Goal: Find specific fact: Find specific fact

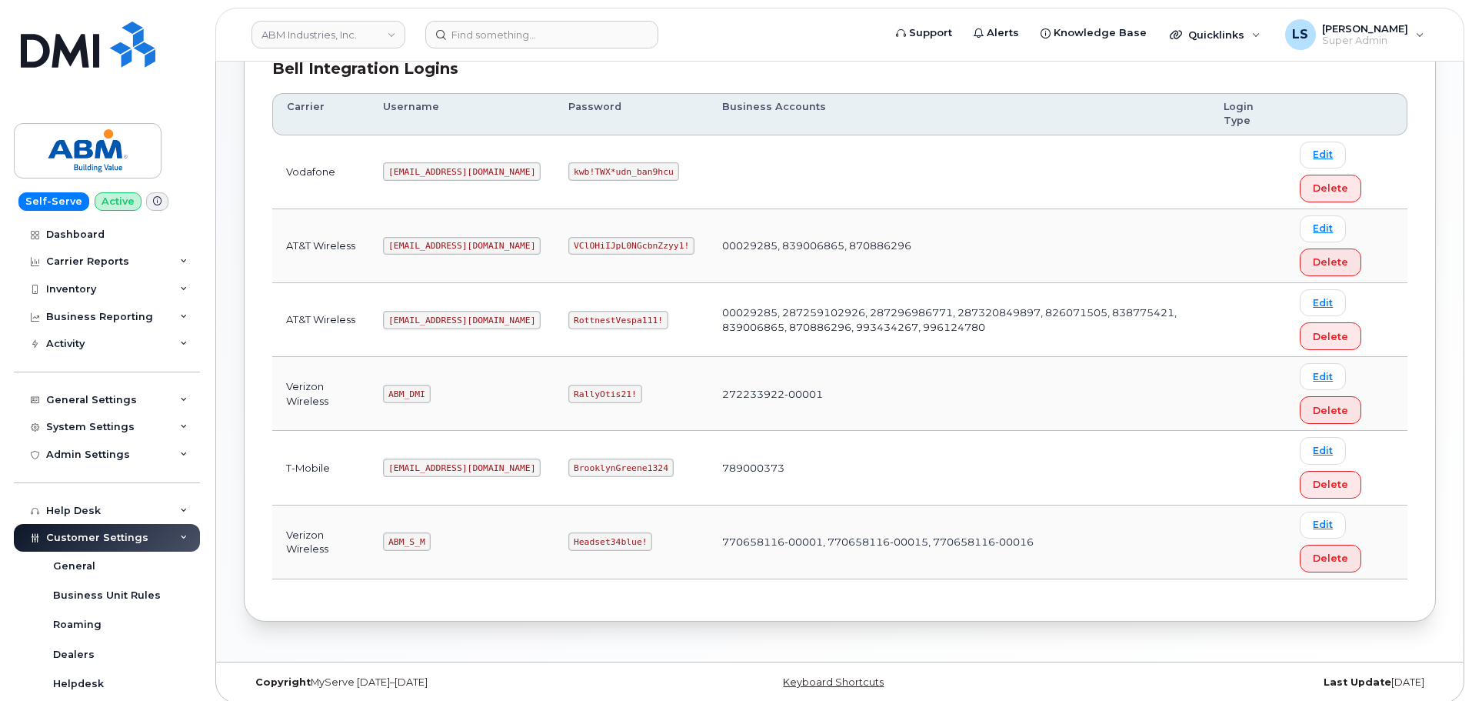
scroll to position [154, 0]
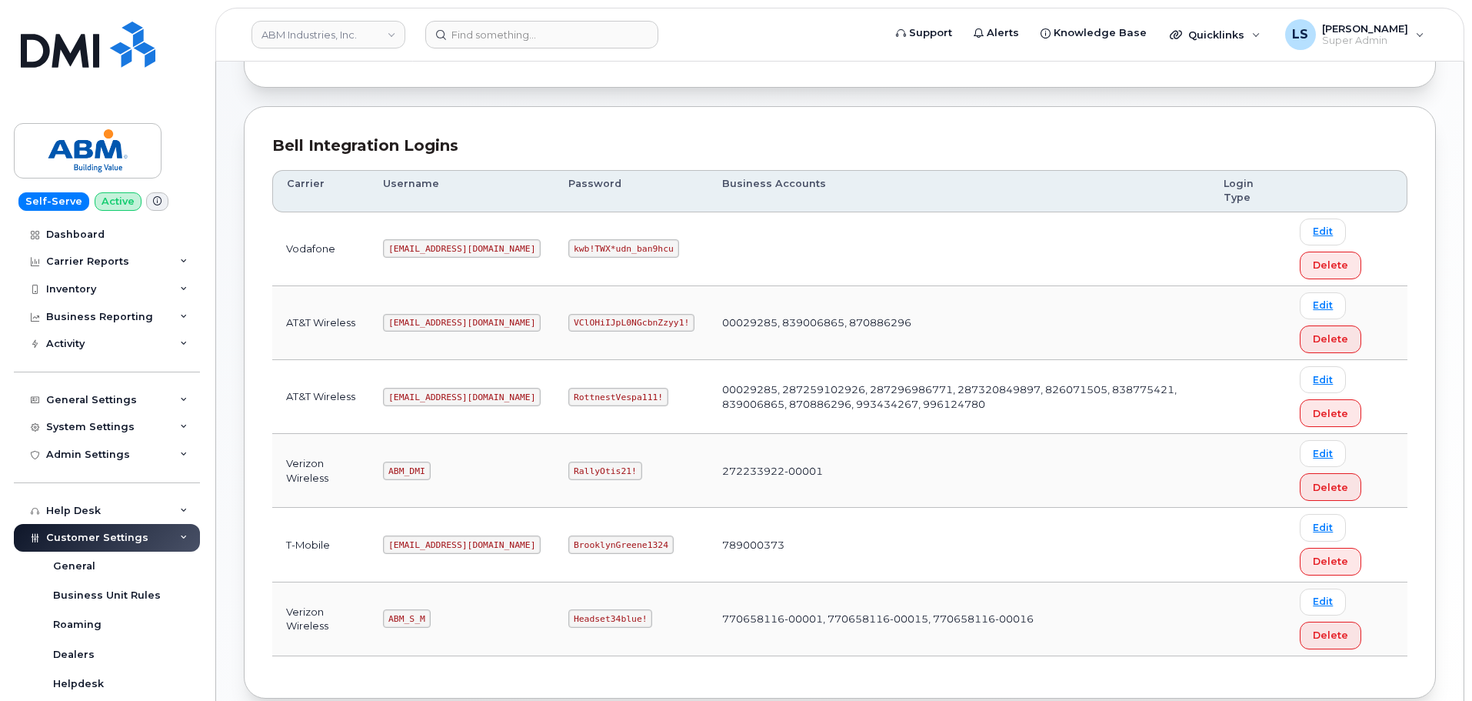
click at [568, 397] on code "RottnestVespa111!" at bounding box center [618, 397] width 100 height 18
click at [568, 396] on code "RottnestVespa111!" at bounding box center [618, 397] width 100 height 18
click at [554, 414] on td "RottnestVespa111!" at bounding box center [631, 397] width 154 height 74
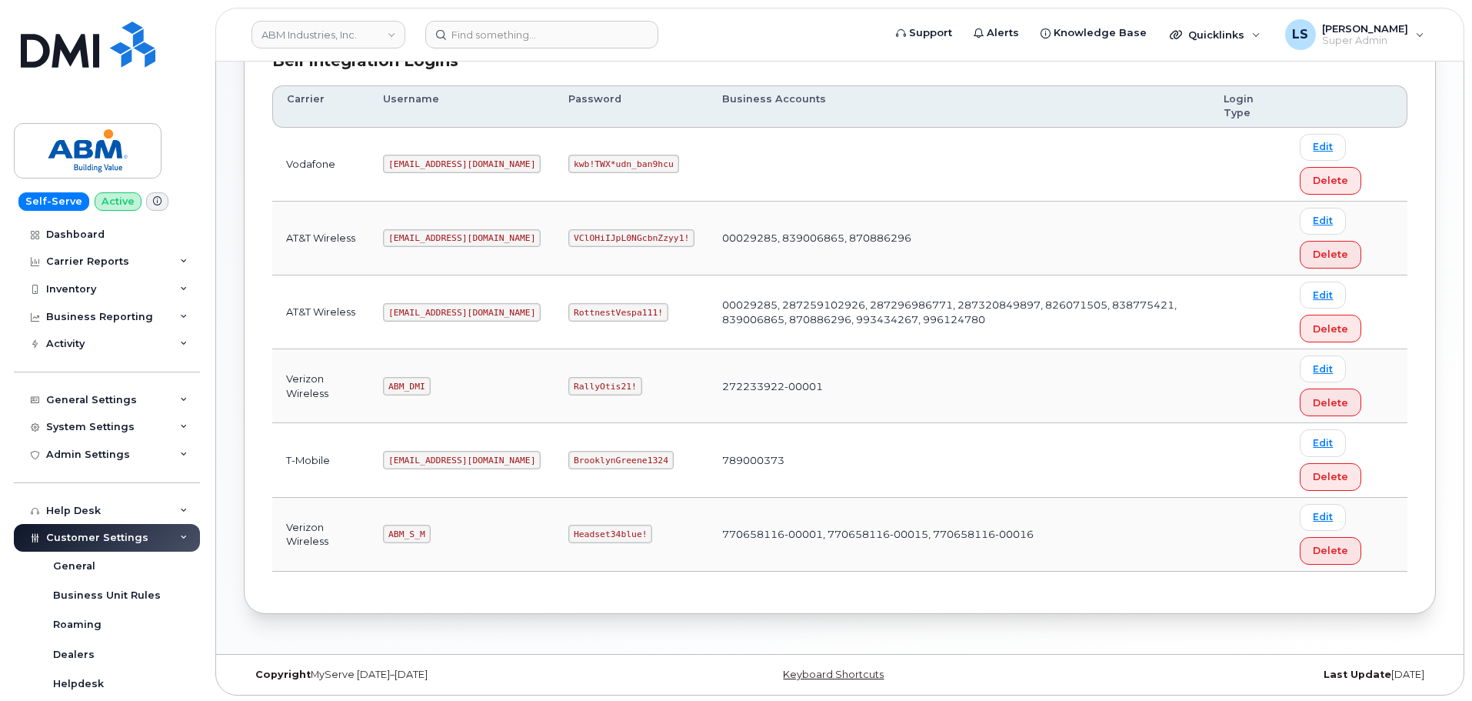
scroll to position [241, 0]
click at [433, 451] on code "[EMAIL_ADDRESS][DOMAIN_NAME]" at bounding box center [462, 457] width 158 height 18
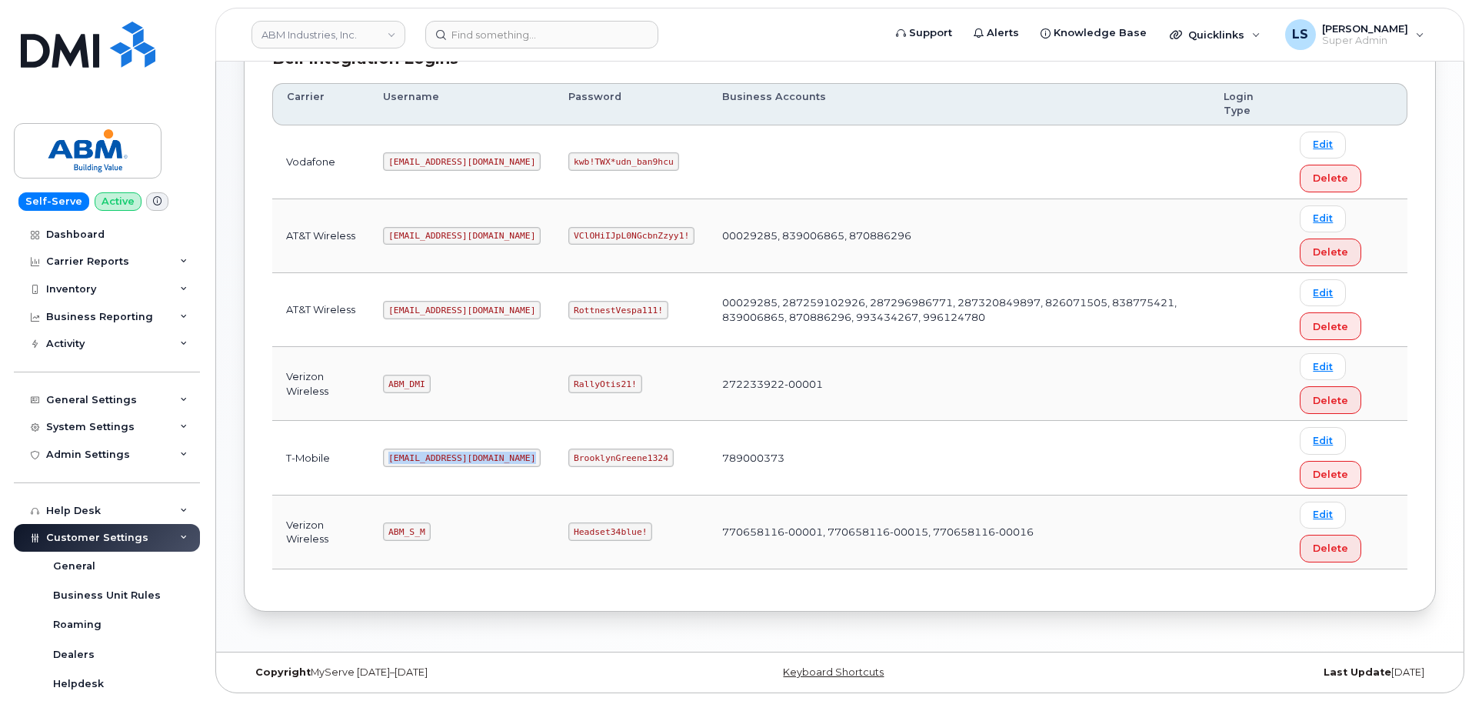
click at [471, 458] on td "[EMAIL_ADDRESS][DOMAIN_NAME]" at bounding box center [461, 458] width 185 height 74
click at [434, 451] on code "[EMAIL_ADDRESS][DOMAIN_NAME]" at bounding box center [462, 457] width 158 height 18
click at [435, 451] on code "[EMAIL_ADDRESS][DOMAIN_NAME]" at bounding box center [462, 457] width 158 height 18
click at [452, 424] on td "[EMAIL_ADDRESS][DOMAIN_NAME]" at bounding box center [461, 458] width 185 height 74
click at [425, 458] on code "[EMAIL_ADDRESS][DOMAIN_NAME]" at bounding box center [462, 457] width 158 height 18
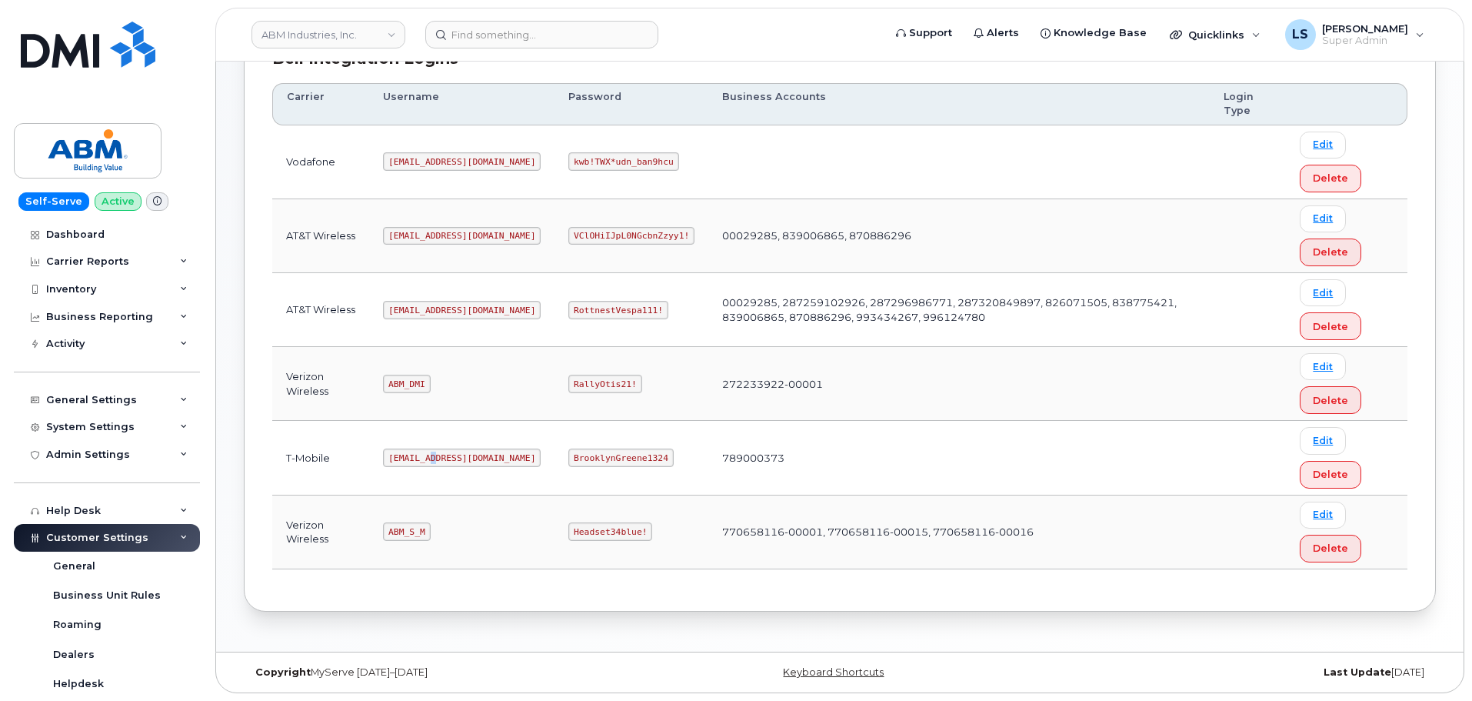
click at [433, 458] on code "[EMAIL_ADDRESS][DOMAIN_NAME]" at bounding box center [462, 457] width 158 height 18
click at [458, 462] on code "[EMAIL_ADDRESS][DOMAIN_NAME]" at bounding box center [462, 457] width 158 height 18
click at [441, 462] on code "[EMAIL_ADDRESS][DOMAIN_NAME]" at bounding box center [462, 457] width 158 height 18
click at [441, 463] on code "[EMAIL_ADDRESS][DOMAIN_NAME]" at bounding box center [462, 457] width 158 height 18
drag, startPoint x: 697, startPoint y: 483, endPoint x: 641, endPoint y: 474, distance: 57.6
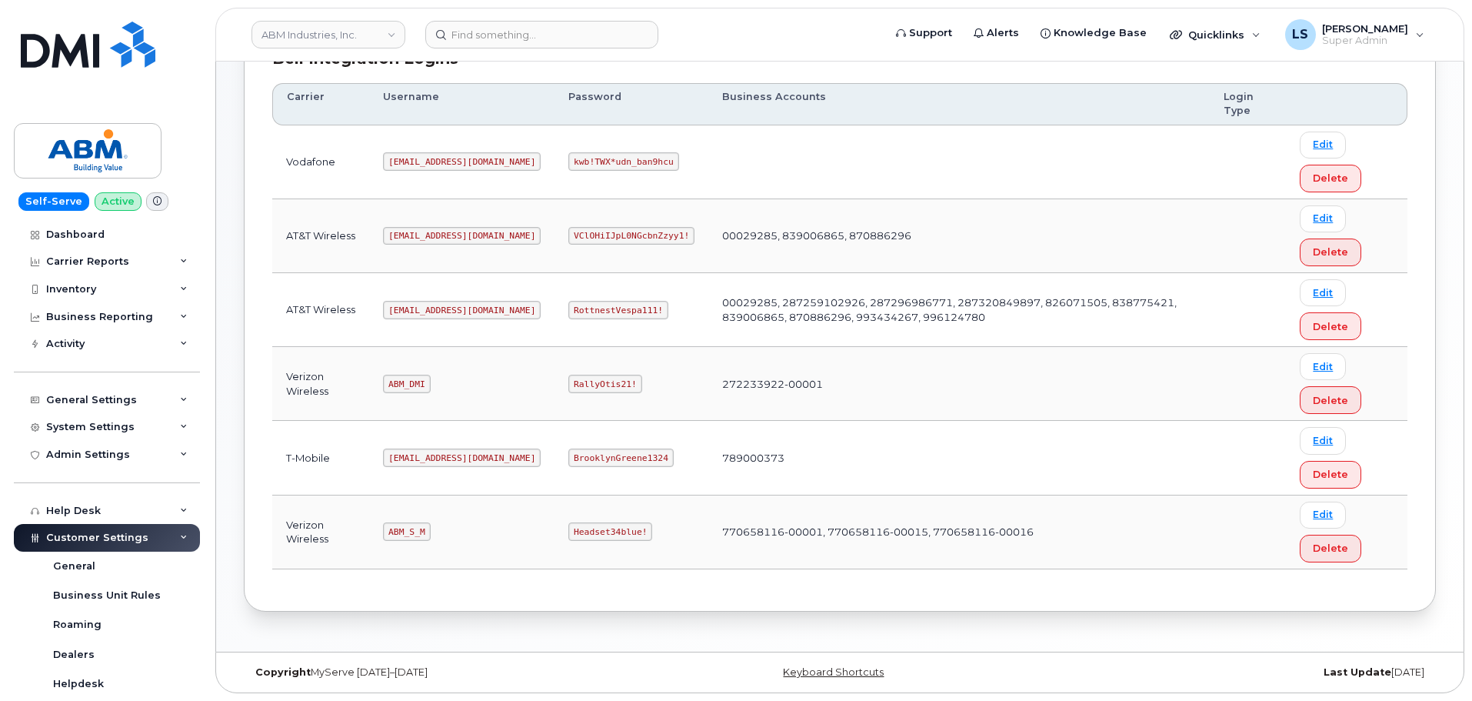
click at [708, 481] on td "789000373" at bounding box center [958, 458] width 501 height 74
click at [568, 454] on code "BrooklynGreene1324" at bounding box center [620, 457] width 105 height 18
click at [568, 455] on code "BrooklynGreene1324" at bounding box center [620, 457] width 105 height 18
drag, startPoint x: 691, startPoint y: 454, endPoint x: 686, endPoint y: 461, distance: 8.8
click at [708, 454] on td "789000373" at bounding box center [958, 458] width 501 height 74
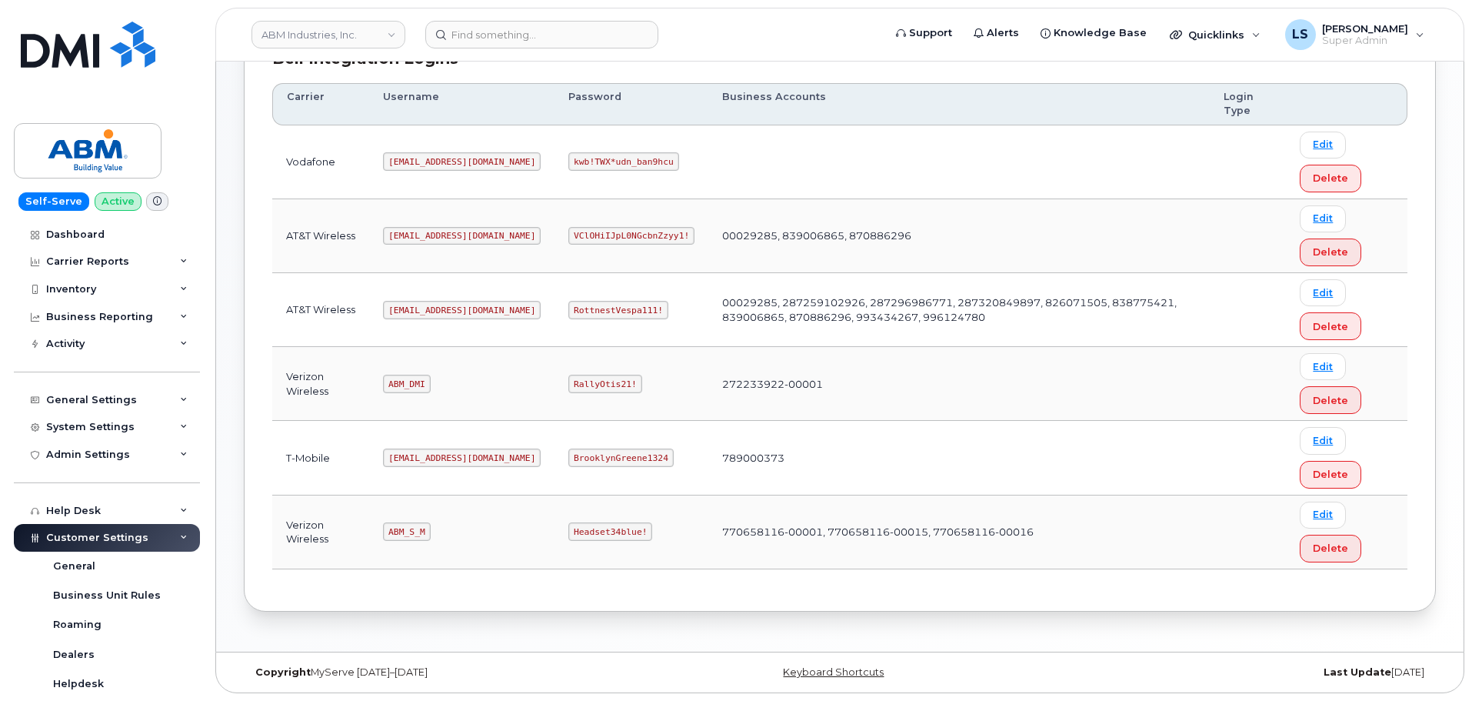
click at [708, 462] on td "789000373" at bounding box center [958, 458] width 501 height 74
click at [708, 474] on td "789000373" at bounding box center [958, 458] width 501 height 74
click at [568, 450] on code "BrooklynGreene1324" at bounding box center [620, 457] width 105 height 18
click at [568, 310] on code "RottnestVespa111!" at bounding box center [618, 310] width 100 height 18
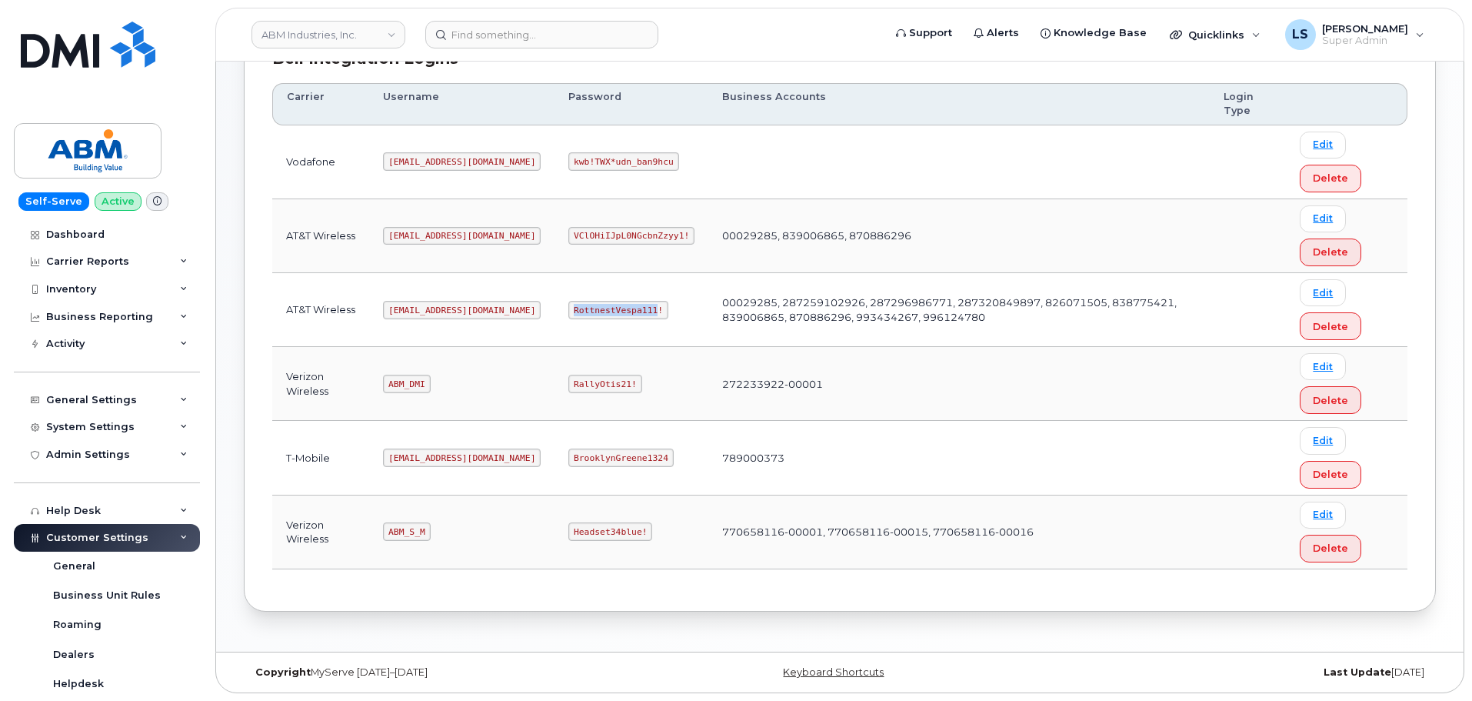
click at [568, 310] on code "RottnestVespa111!" at bounding box center [618, 310] width 100 height 18
drag, startPoint x: 561, startPoint y: 309, endPoint x: 560, endPoint y: 321, distance: 12.3
click at [568, 309] on code "RottnestVespa111!" at bounding box center [618, 310] width 100 height 18
copy code "RottnestVespa111!"
